Goal: Transaction & Acquisition: Purchase product/service

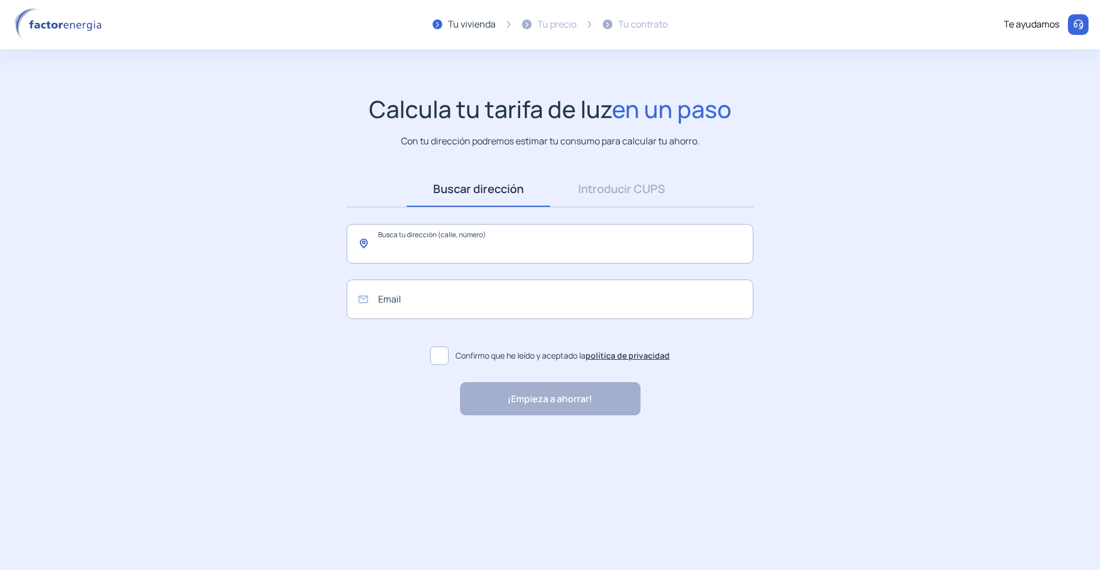
drag, startPoint x: 519, startPoint y: 244, endPoint x: 284, endPoint y: 256, distance: 235.3
click at [347, 256] on input "text" at bounding box center [550, 244] width 407 height 40
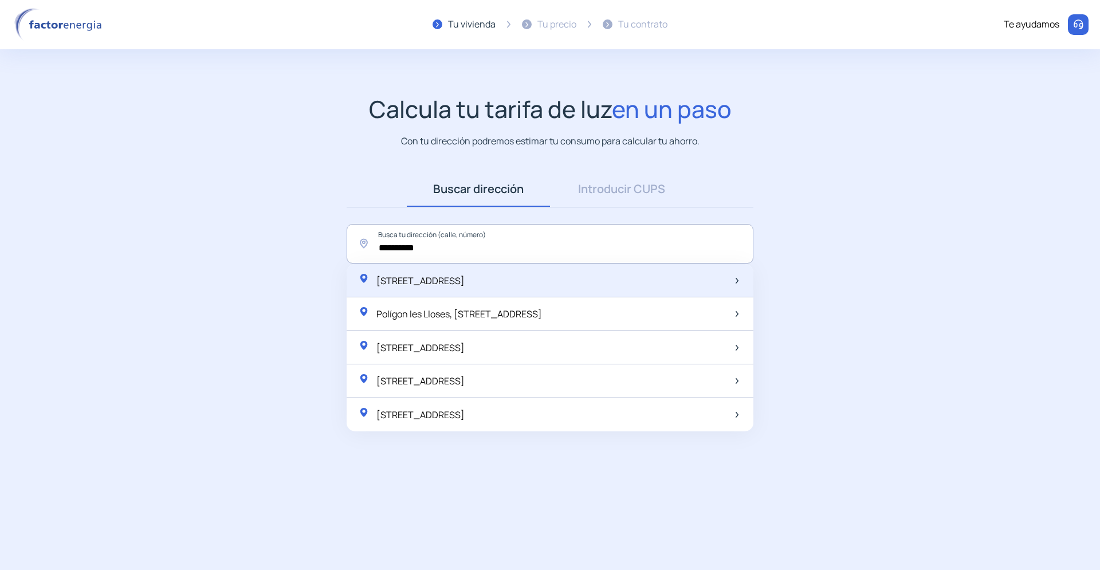
click at [465, 279] on span "[STREET_ADDRESS]" at bounding box center [420, 280] width 88 height 13
type input "**********"
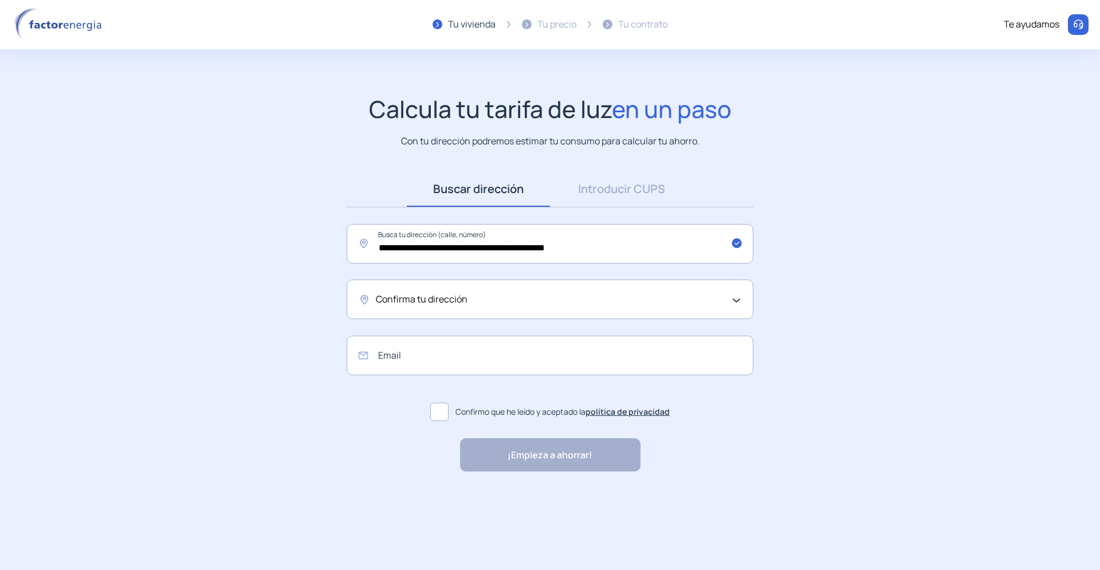
click at [476, 303] on div "Confirma tu dirección" at bounding box center [547, 299] width 343 height 15
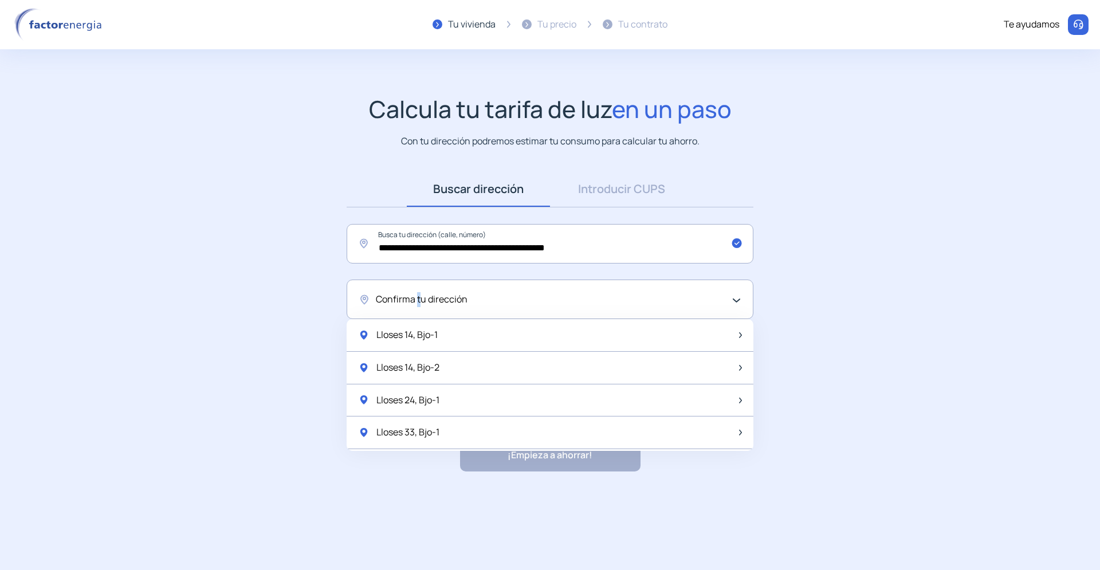
click at [416, 298] on span "Confirma tu dirección" at bounding box center [422, 299] width 92 height 15
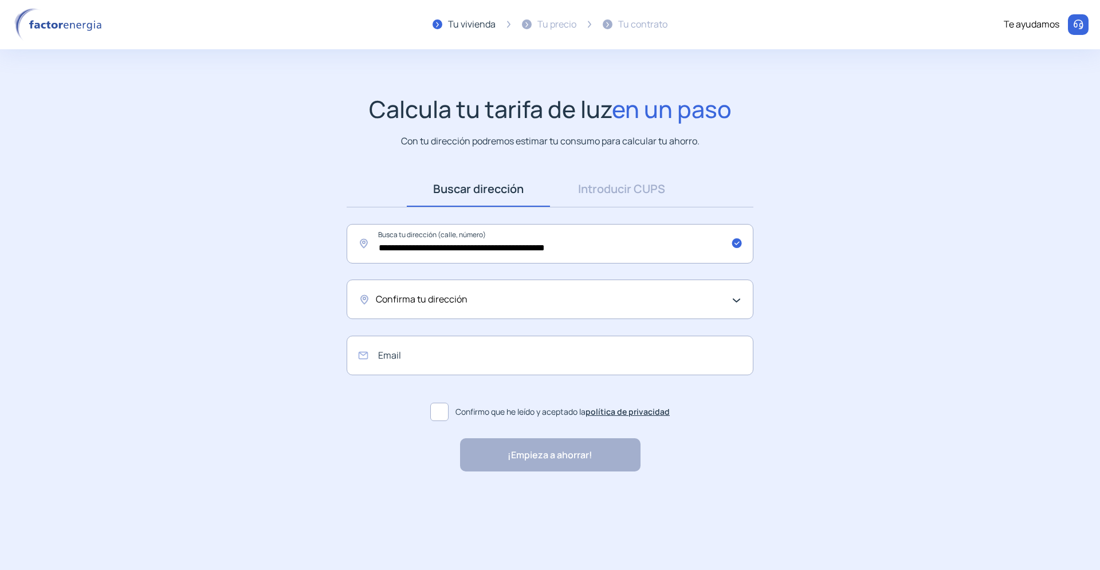
click at [731, 297] on div "Confirma tu dirección" at bounding box center [550, 300] width 407 height 40
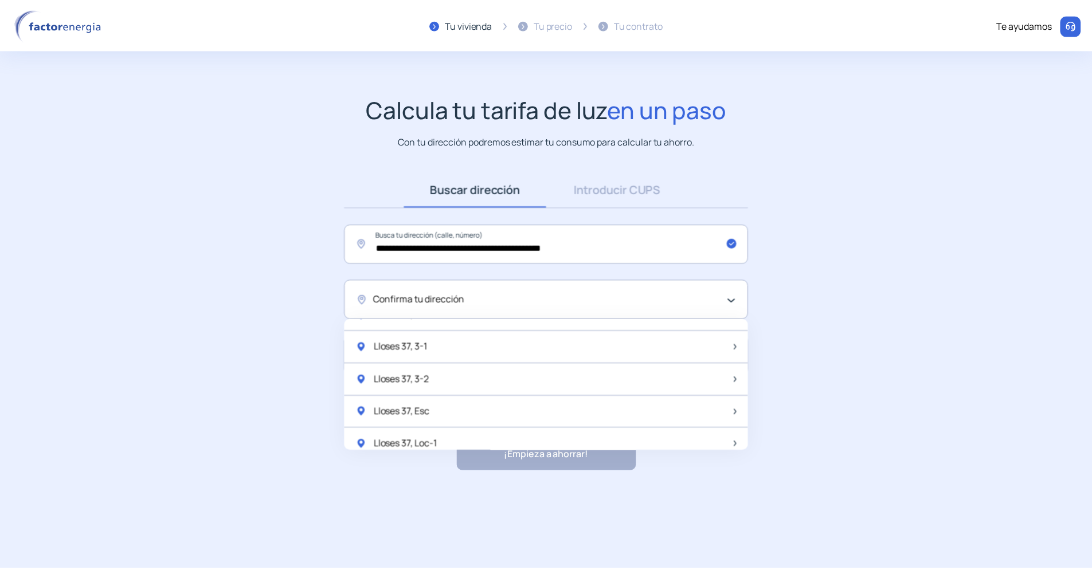
scroll to position [1522, 0]
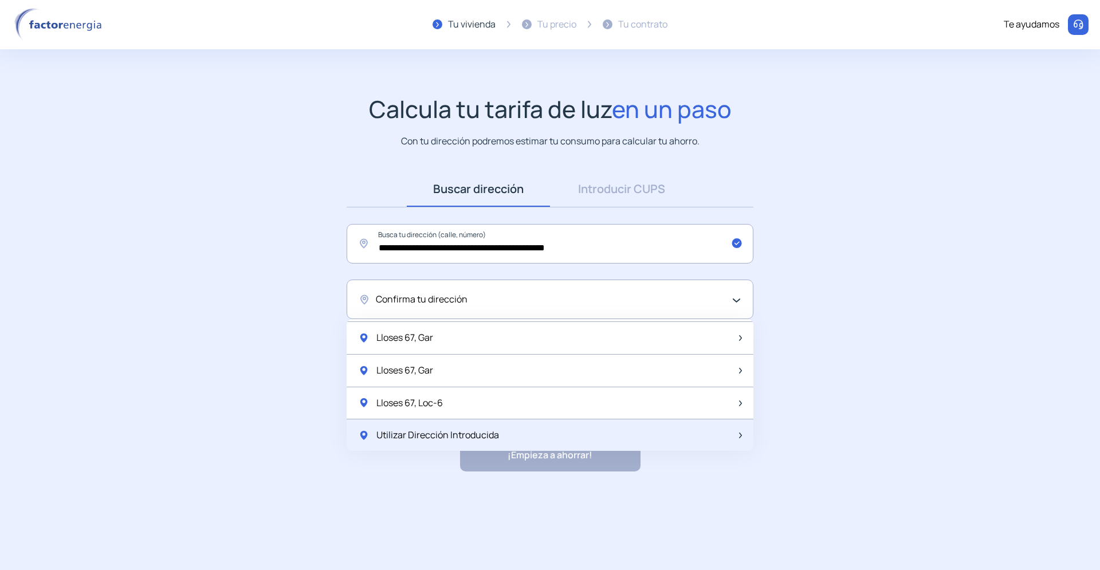
click at [458, 436] on span "Utilizar Dirección Introducida" at bounding box center [437, 435] width 123 height 15
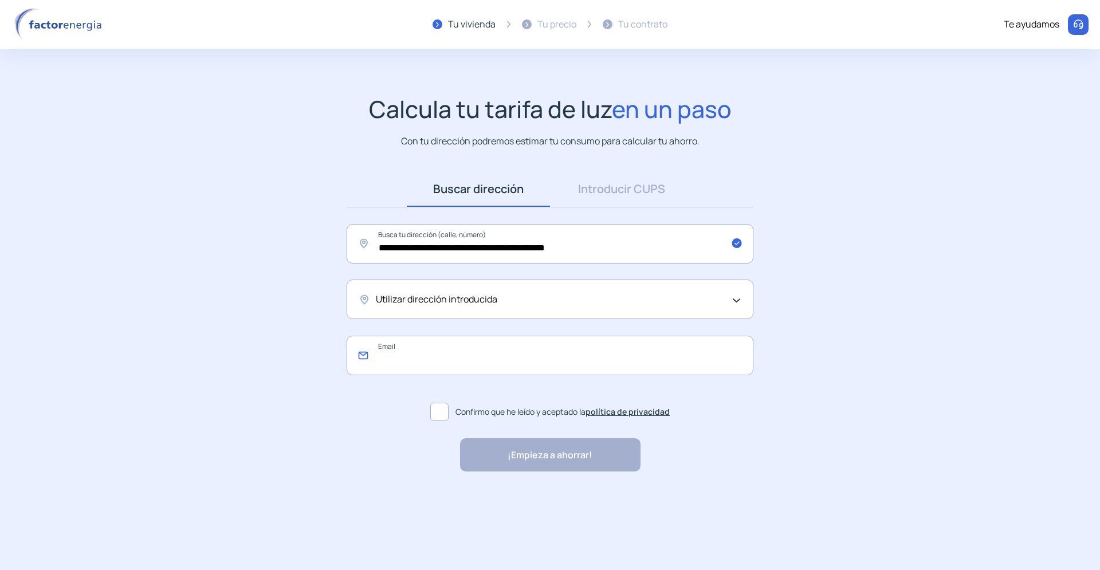
click at [417, 358] on input "email" at bounding box center [550, 356] width 407 height 40
type input "**********"
click at [438, 411] on span at bounding box center [439, 412] width 18 height 18
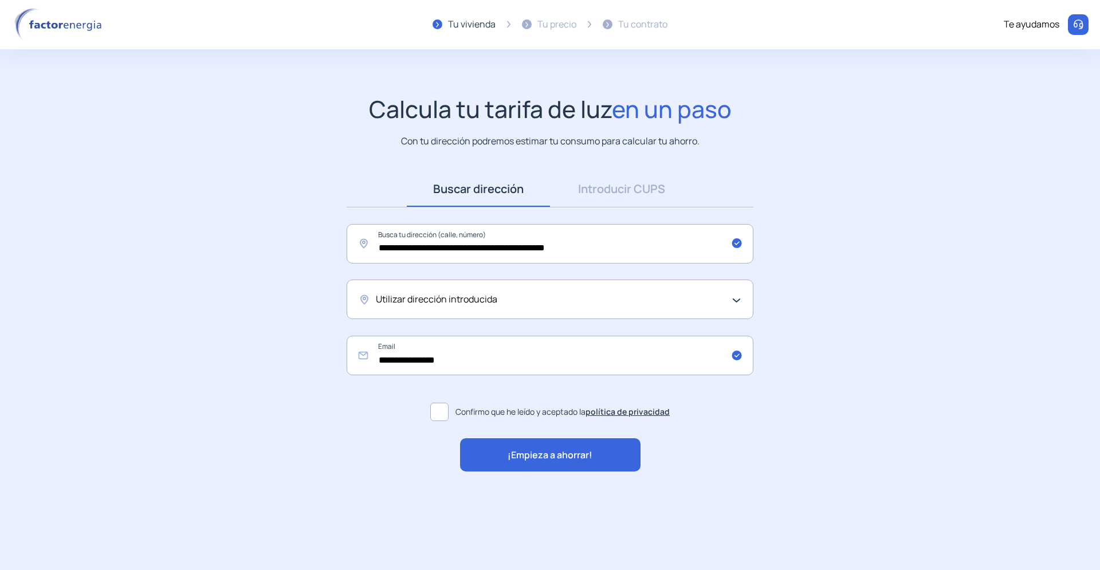
click at [551, 454] on span "¡Empieza a ahorrar!" at bounding box center [550, 455] width 85 height 15
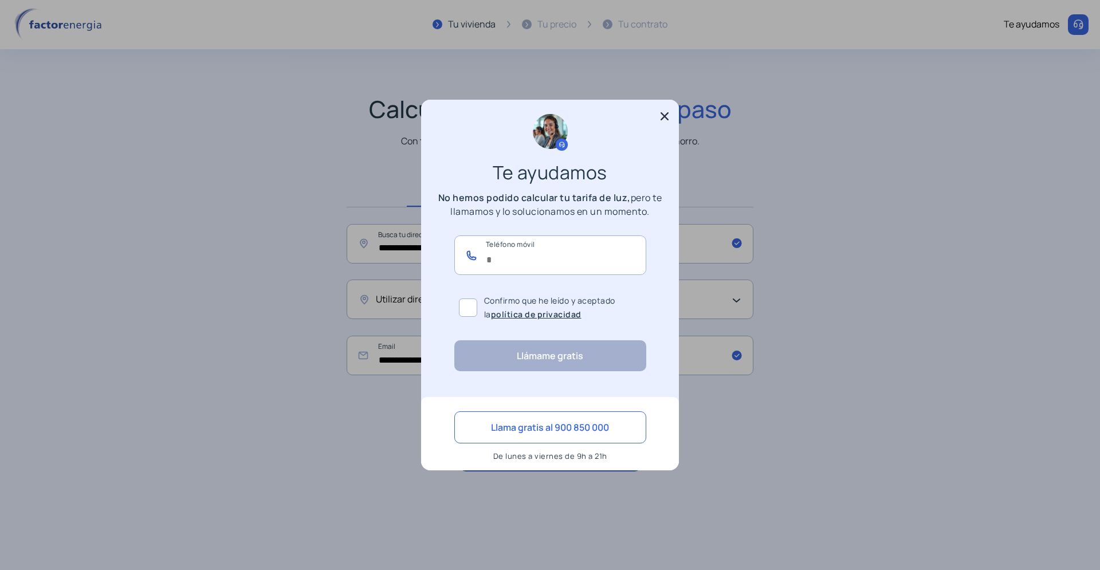
click at [506, 253] on input "text" at bounding box center [550, 256] width 192 height 40
type input "*********"
click at [465, 309] on span at bounding box center [468, 308] width 18 height 18
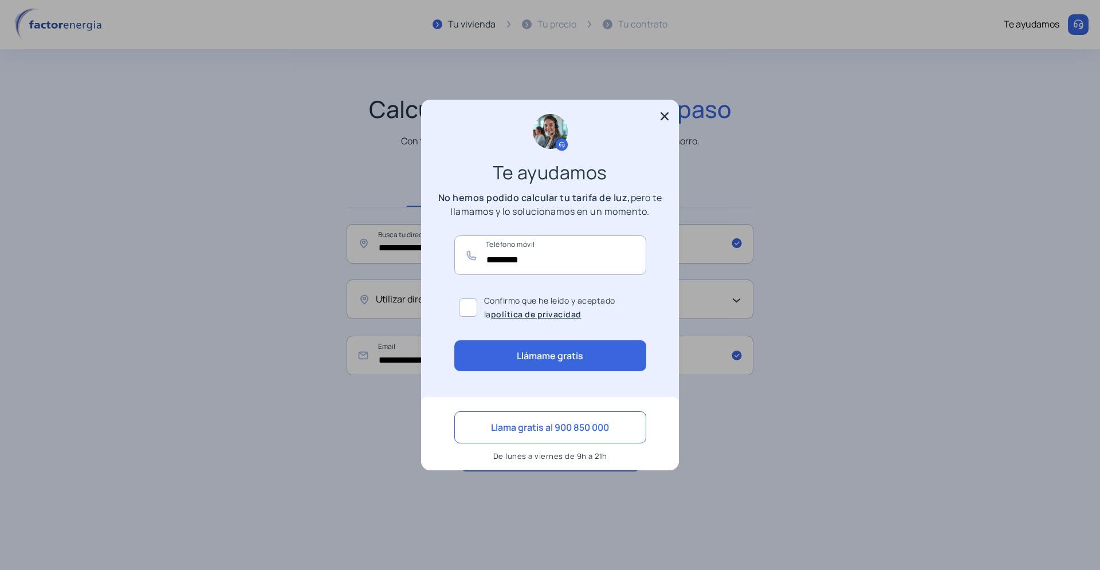
click at [550, 356] on button "Llámame gratis" at bounding box center [550, 355] width 192 height 31
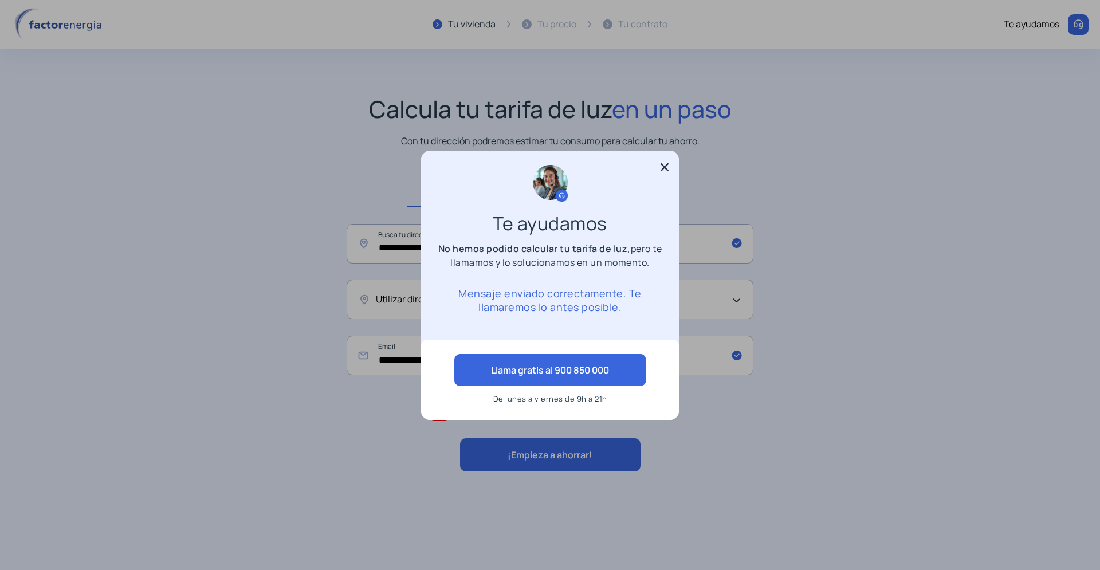
click at [527, 358] on button "Llama gratis al 900 850 000" at bounding box center [550, 370] width 192 height 32
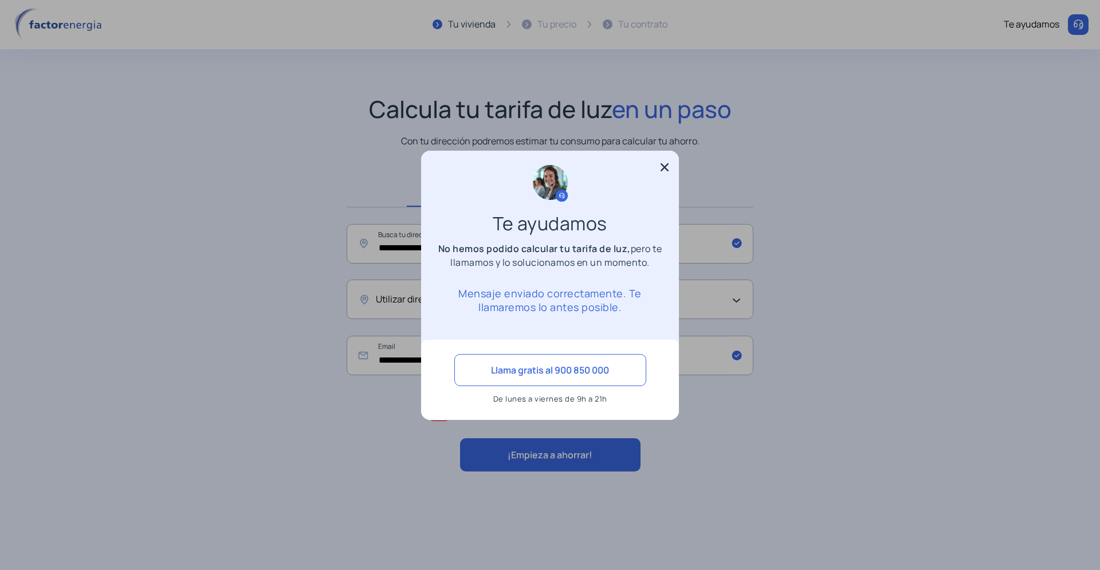
click at [669, 166] on icon at bounding box center [664, 167] width 11 height 11
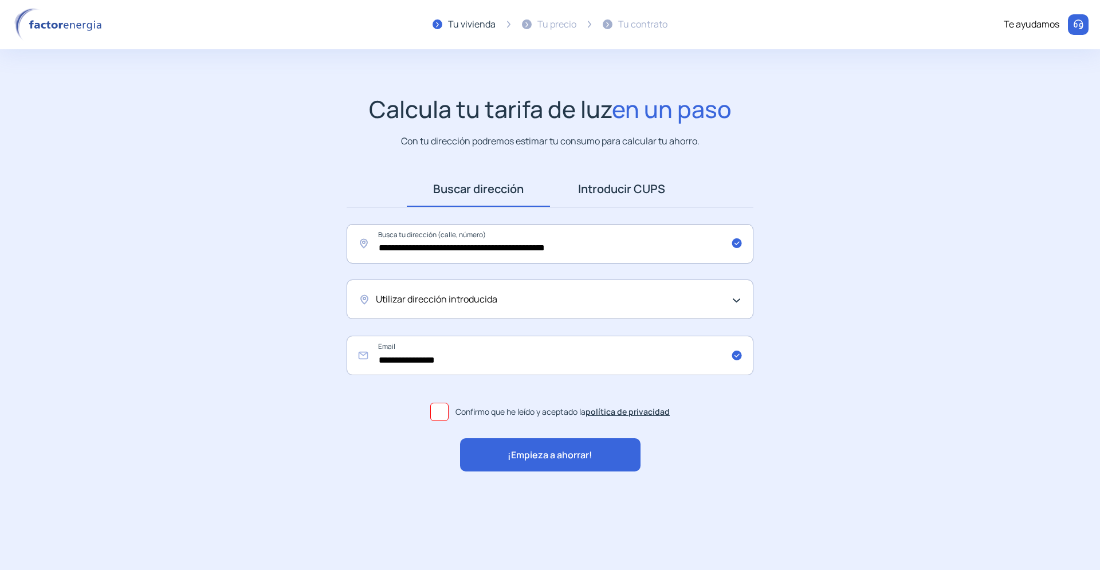
click at [625, 190] on link "Introducir CUPS" at bounding box center [621, 189] width 143 height 36
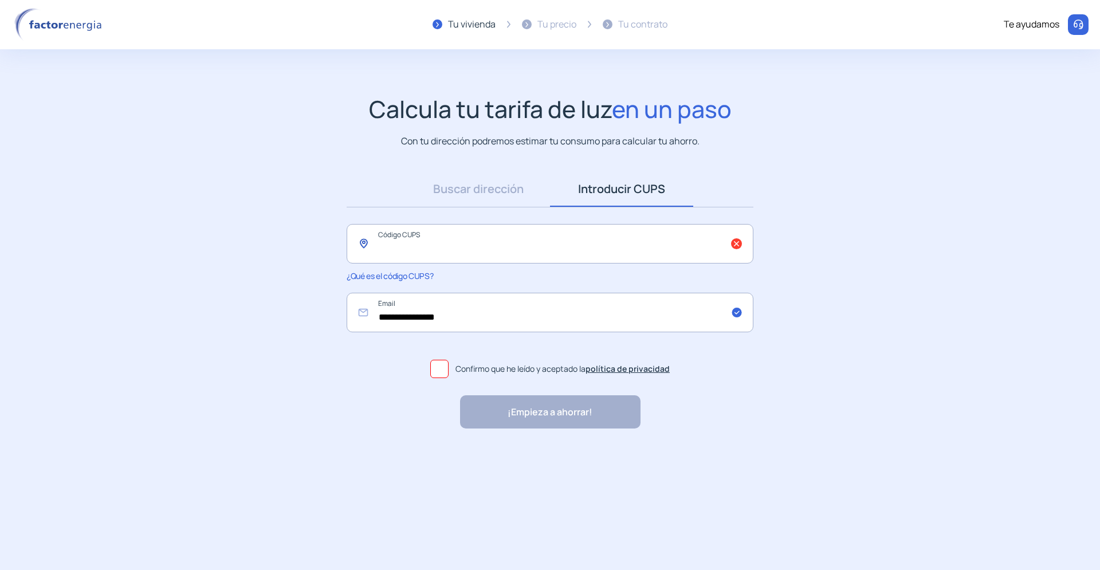
click at [457, 245] on input "text" at bounding box center [550, 244] width 407 height 40
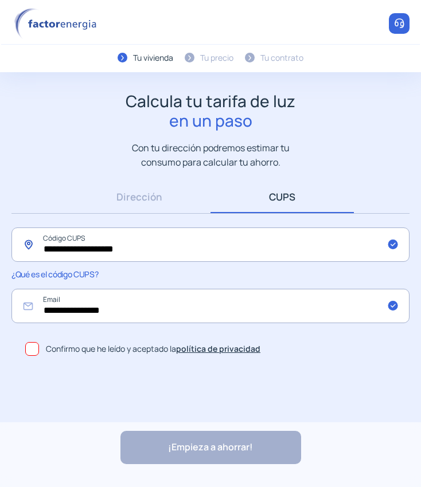
type input "**********"
click at [28, 348] on span at bounding box center [32, 349] width 14 height 14
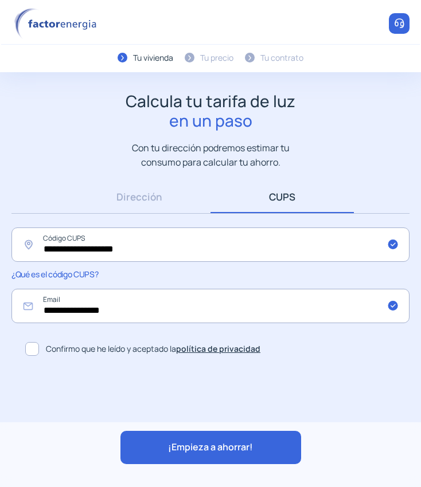
click at [219, 456] on div "¡Empieza a ahorrar!" at bounding box center [210, 447] width 181 height 33
